Goal: Find specific page/section: Find specific page/section

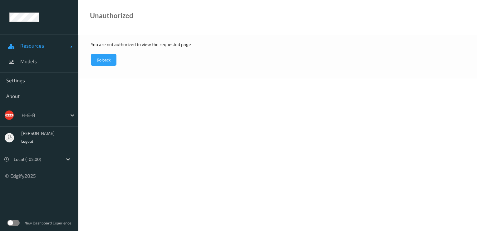
click at [44, 46] on span "Resources" at bounding box center [45, 45] width 50 height 6
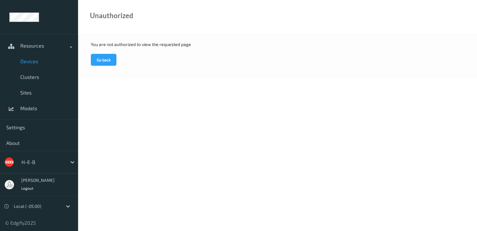
click at [41, 63] on span "Devices" at bounding box center [46, 61] width 52 height 6
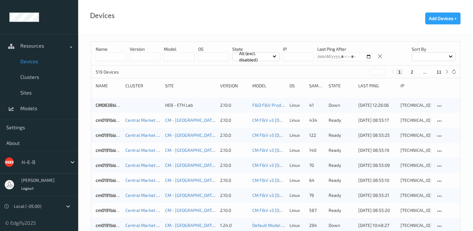
click at [440, 70] on button "11" at bounding box center [438, 72] width 9 height 6
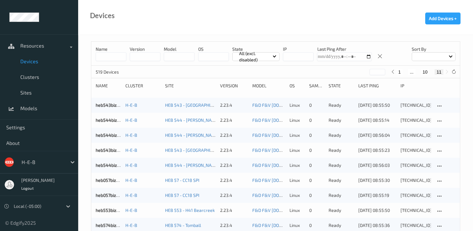
click at [425, 70] on button "10" at bounding box center [424, 72] width 9 height 6
click at [416, 69] on button "9" at bounding box center [418, 72] width 6 height 6
click at [413, 70] on button "8" at bounding box center [414, 72] width 6 height 6
click at [424, 69] on button "9" at bounding box center [424, 72] width 6 height 6
click at [448, 55] on div at bounding box center [433, 56] width 44 height 9
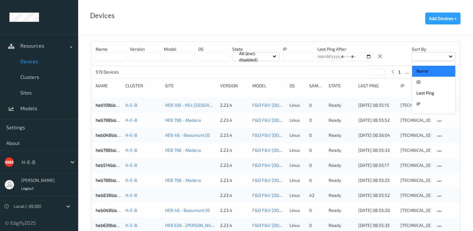
click at [433, 71] on p "Name" at bounding box center [433, 71] width 43 height 11
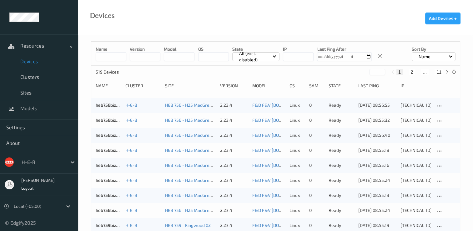
click at [440, 72] on button "11" at bounding box center [438, 72] width 9 height 6
click at [425, 72] on button "10" at bounding box center [424, 72] width 9 height 6
click at [417, 70] on button "9" at bounding box center [418, 72] width 6 height 6
click at [414, 72] on button "8" at bounding box center [414, 72] width 6 height 6
click at [411, 71] on button "7" at bounding box center [411, 72] width 6 height 6
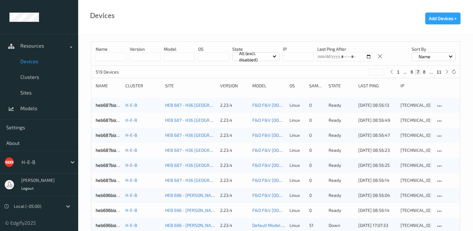
click at [411, 71] on button "6" at bounding box center [411, 72] width 6 height 6
click at [397, 71] on button "1" at bounding box center [398, 72] width 6 height 6
type input "*"
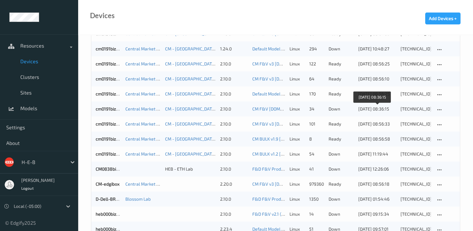
scroll to position [250, 0]
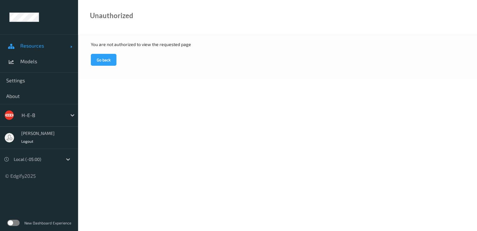
click at [68, 46] on span "Resources" at bounding box center [45, 45] width 50 height 6
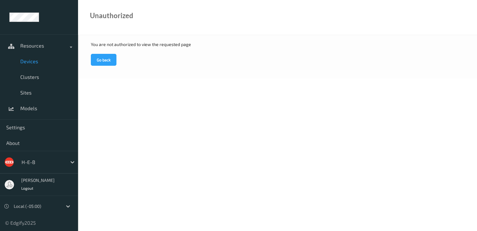
click at [45, 61] on span "Devices" at bounding box center [46, 61] width 52 height 6
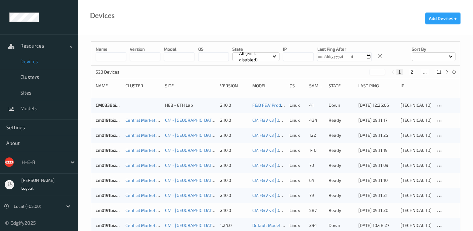
click at [452, 56] on div at bounding box center [433, 56] width 44 height 9
click at [420, 71] on p "Name" at bounding box center [433, 71] width 43 height 11
click at [438, 71] on button "11" at bounding box center [438, 72] width 9 height 6
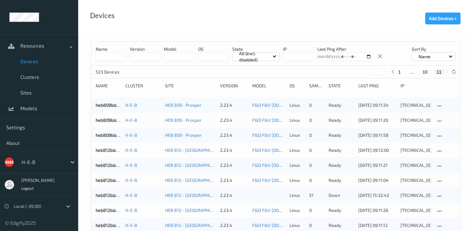
click at [425, 71] on button "10" at bounding box center [424, 72] width 9 height 6
click at [417, 70] on button "9" at bounding box center [418, 72] width 6 height 6
click at [415, 71] on button "8" at bounding box center [414, 72] width 6 height 6
click at [411, 71] on button "7" at bounding box center [411, 72] width 6 height 6
click at [411, 71] on button "6" at bounding box center [411, 72] width 6 height 6
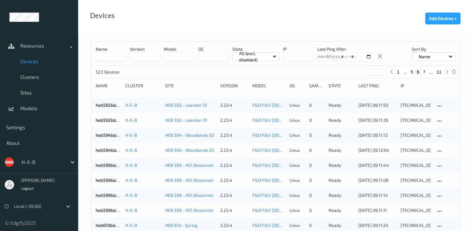
click at [411, 71] on button "5" at bounding box center [411, 72] width 6 height 6
click at [412, 72] on button "4" at bounding box center [411, 72] width 6 height 6
click at [398, 71] on button "1" at bounding box center [398, 72] width 6 height 6
type input "*"
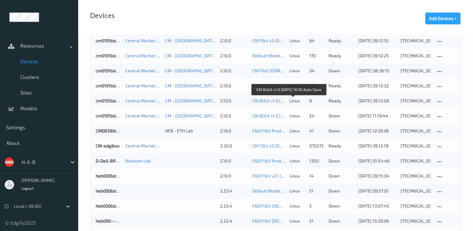
scroll to position [312, 0]
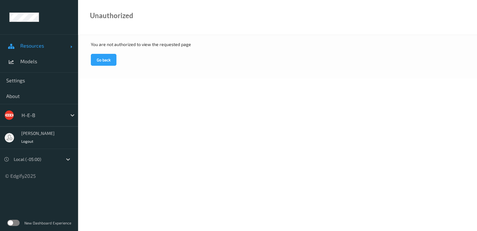
click at [42, 46] on span "Resources" at bounding box center [45, 45] width 50 height 6
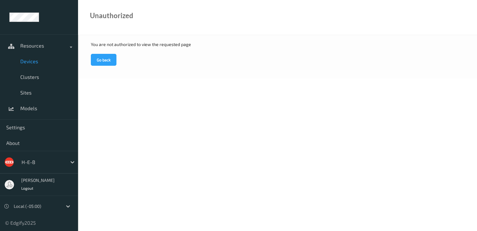
click at [40, 61] on span "Devices" at bounding box center [46, 61] width 52 height 6
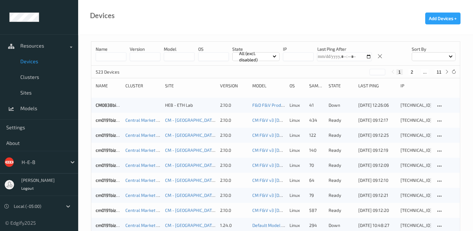
click at [411, 72] on button "2" at bounding box center [411, 72] width 6 height 6
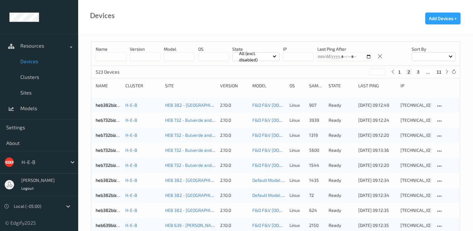
click at [418, 71] on button "3" at bounding box center [418, 72] width 6 height 6
click at [450, 59] on div at bounding box center [433, 56] width 44 height 9
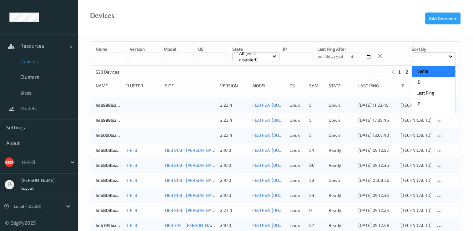
click at [431, 69] on p "Name" at bounding box center [433, 71] width 43 height 11
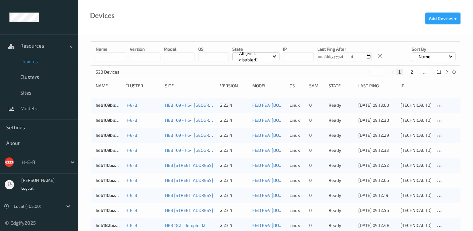
click at [437, 71] on button "11" at bounding box center [438, 72] width 9 height 6
click at [425, 69] on button "10" at bounding box center [424, 72] width 9 height 6
click at [418, 71] on button "9" at bounding box center [418, 72] width 6 height 6
click at [414, 71] on button "8" at bounding box center [414, 72] width 6 height 6
click at [411, 69] on button "7" at bounding box center [411, 72] width 6 height 6
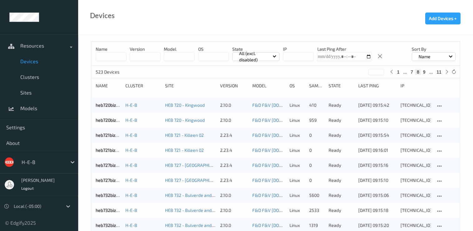
type input "*"
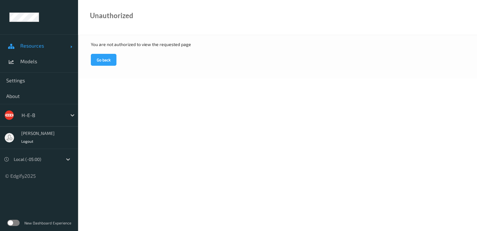
click at [64, 46] on span "Resources" at bounding box center [45, 45] width 50 height 6
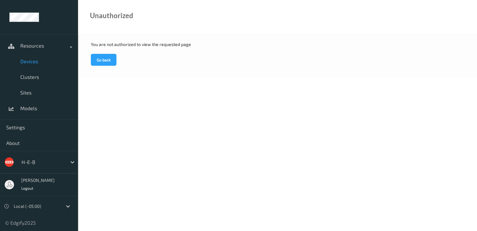
click at [36, 59] on span "Devices" at bounding box center [46, 61] width 52 height 6
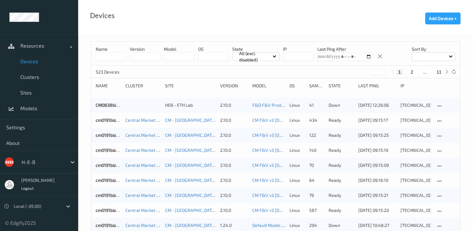
click at [104, 55] on input at bounding box center [111, 56] width 31 height 9
click at [438, 72] on button "11" at bounding box center [438, 72] width 9 height 6
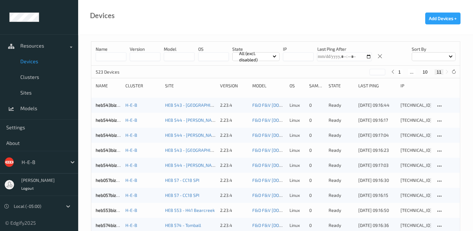
click at [425, 69] on button "10" at bounding box center [424, 72] width 9 height 6
click at [416, 69] on button "9" at bounding box center [418, 72] width 6 height 6
click at [449, 55] on span at bounding box center [450, 55] width 3 height 3
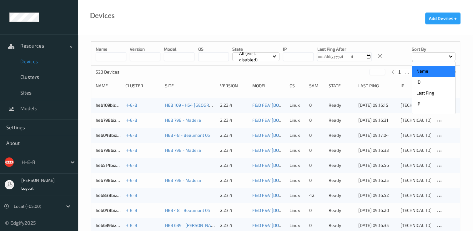
click at [431, 72] on p "Name" at bounding box center [433, 71] width 43 height 11
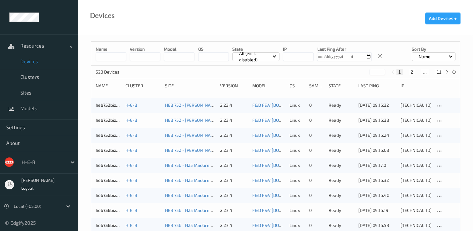
click at [429, 56] on p "Name" at bounding box center [424, 56] width 16 height 6
click at [422, 71] on p "Name" at bounding box center [433, 71] width 43 height 11
click at [437, 70] on button "11" at bounding box center [438, 72] width 9 height 6
click at [425, 70] on button "10" at bounding box center [424, 72] width 9 height 6
click at [416, 70] on button "9" at bounding box center [418, 72] width 6 height 6
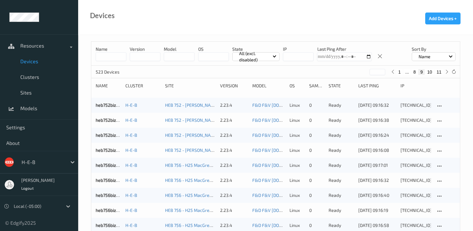
click at [412, 72] on button "8" at bounding box center [414, 72] width 6 height 6
click at [412, 72] on button "7" at bounding box center [411, 72] width 6 height 6
type input "*"
